Goal: Task Accomplishment & Management: Use online tool/utility

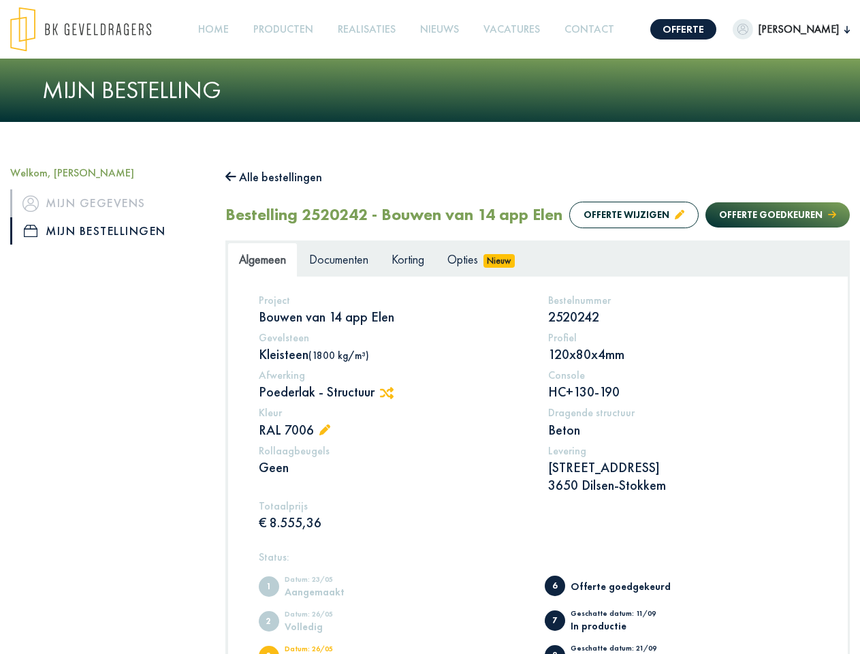
click at [94, 29] on img at bounding box center [80, 29] width 141 height 45
click at [686, 29] on link "Offerte" at bounding box center [683, 29] width 66 height 20
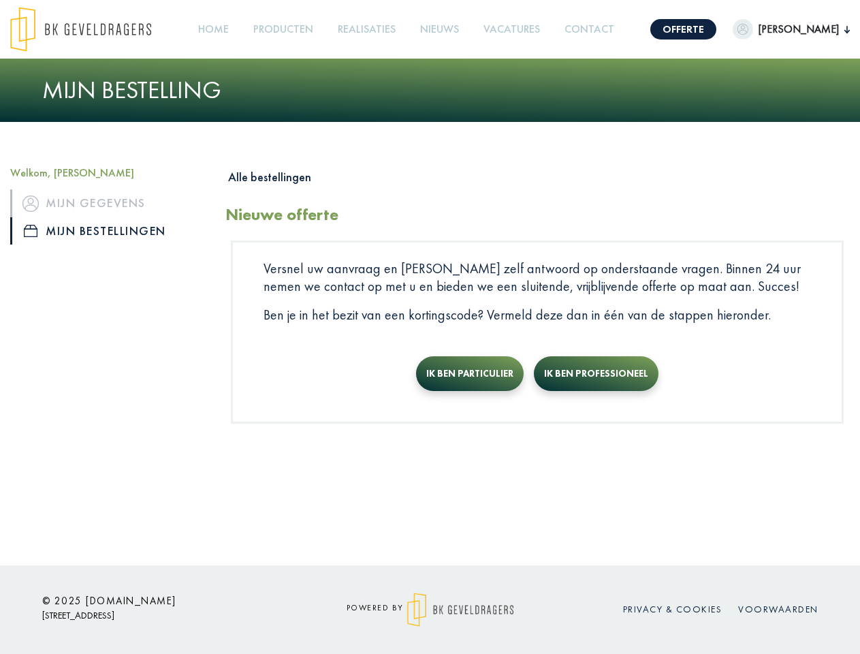
click at [786, 29] on span "[PERSON_NAME]" at bounding box center [798, 29] width 91 height 16
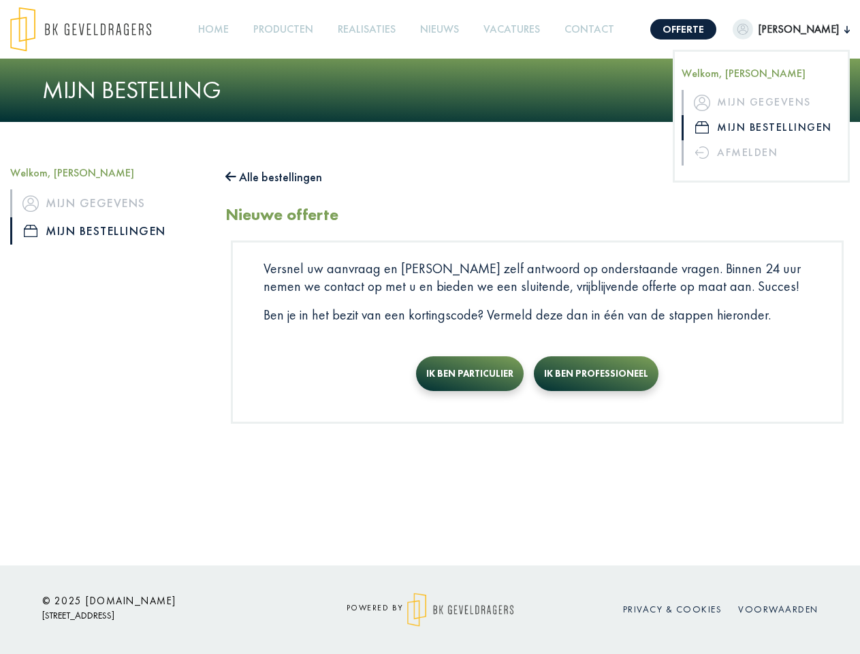
click at [295, 29] on link "Producten +" at bounding box center [283, 29] width 71 height 31
click at [281, 177] on button "Alle bestellingen" at bounding box center [273, 177] width 97 height 22
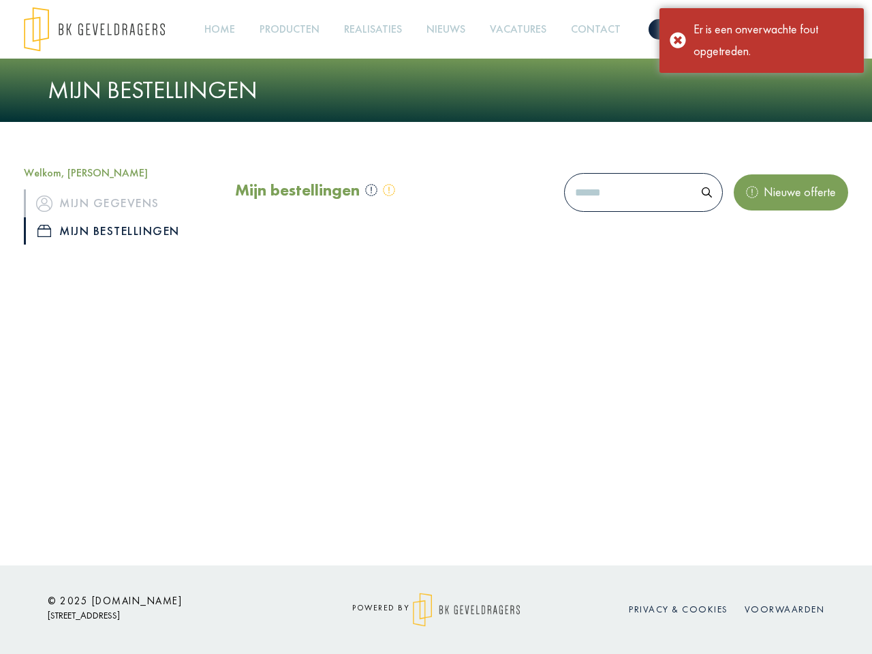
click at [764, 243] on div "Mijn bestellingen Nieuwe offerte" at bounding box center [541, 213] width 633 height 95
click at [392, 420] on div "Offerte [PERSON_NAME] Welkom, [PERSON_NAME] Mijn gegevens Mijn bestellingen Afm…" at bounding box center [436, 282] width 872 height 565
click at [328, 458] on div "Offerte [PERSON_NAME] Welkom, [PERSON_NAME] Mijn gegevens Mijn bestellingen Afm…" at bounding box center [436, 282] width 872 height 565
